Goal: Communication & Community: Answer question/provide support

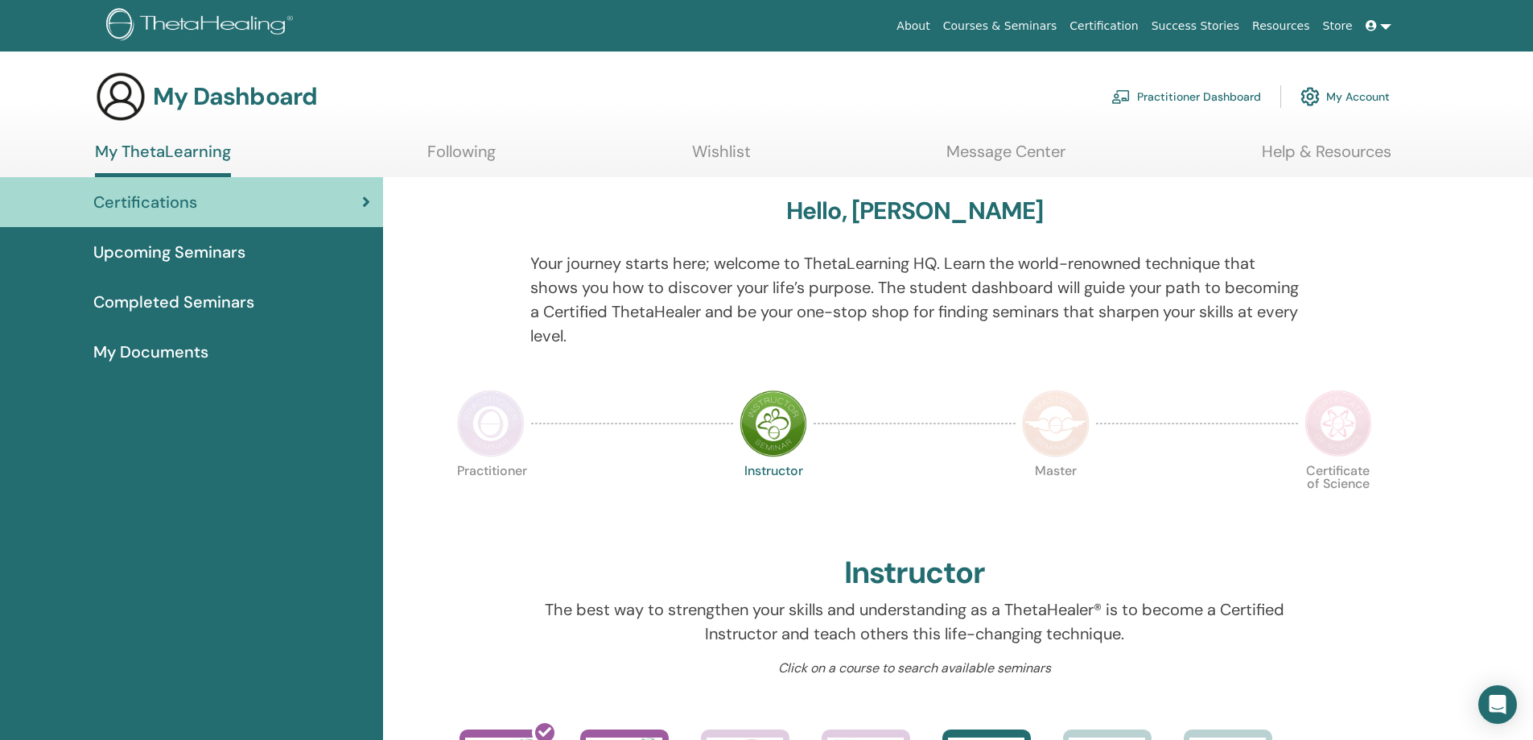
click at [1001, 151] on link "Message Center" at bounding box center [1005, 157] width 119 height 31
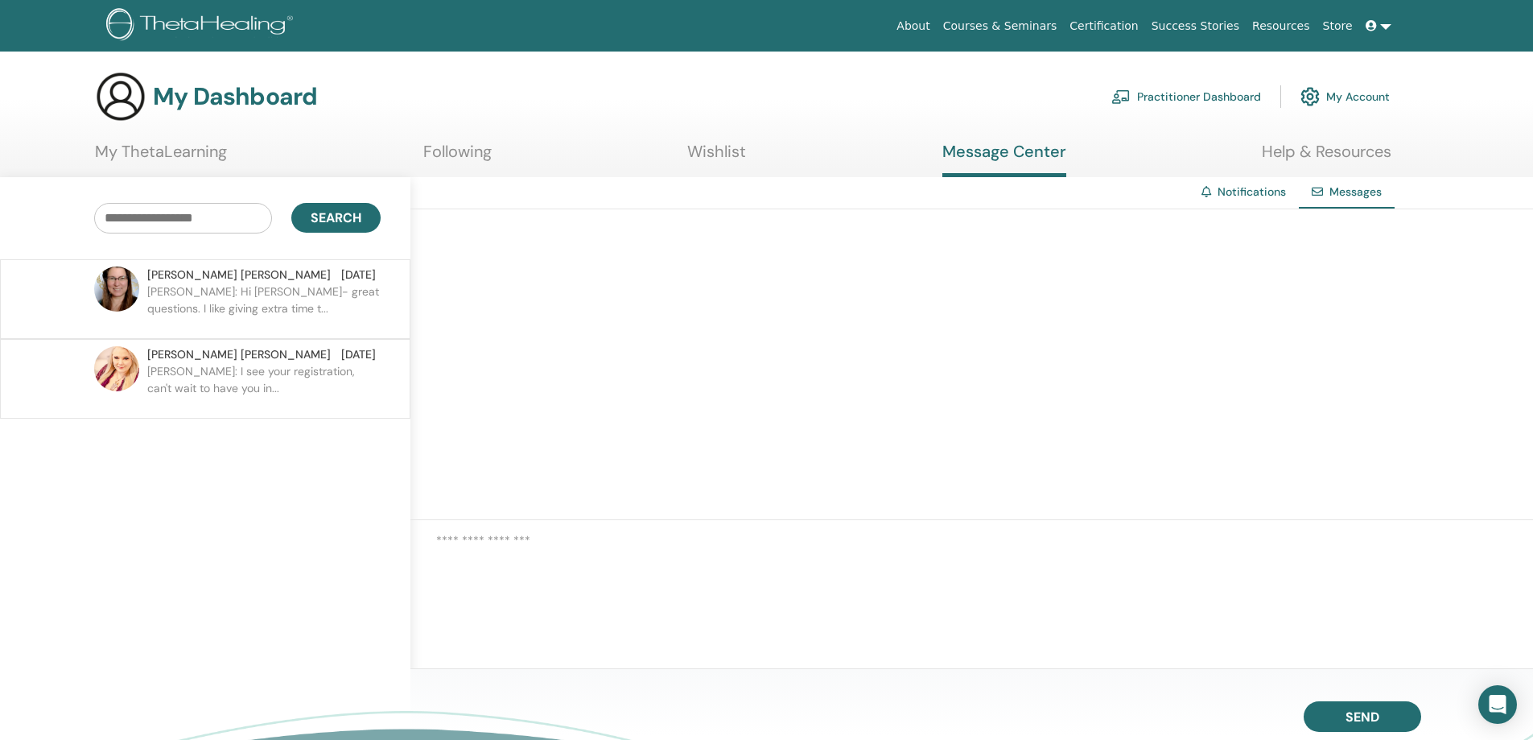
click at [190, 355] on span "[PERSON_NAME]" at bounding box center [238, 354] width 183 height 17
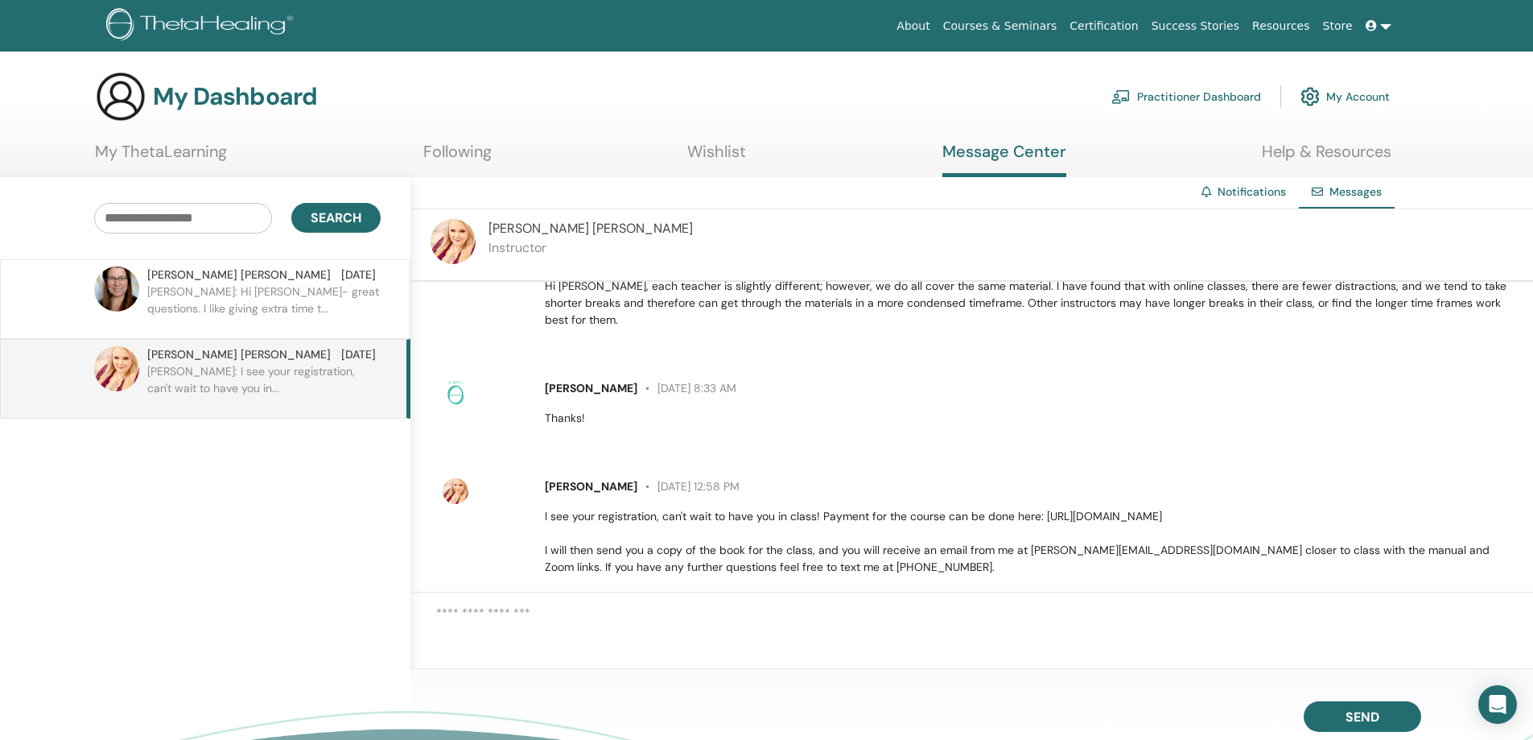
scroll to position [197, 0]
